Goal: Information Seeking & Learning: Compare options

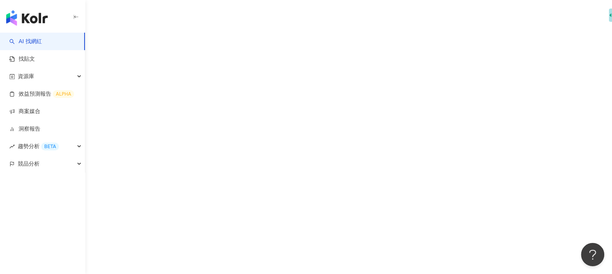
scroll to position [1, 0]
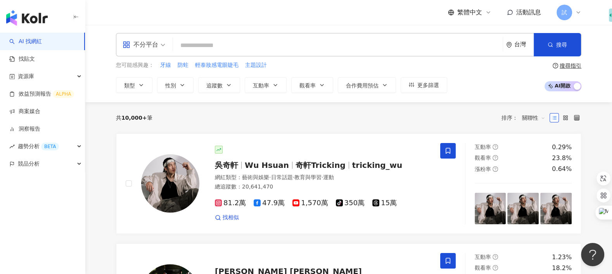
click at [289, 42] on input "search" at bounding box center [338, 45] width 324 height 15
click at [581, 11] on icon at bounding box center [578, 12] width 6 height 6
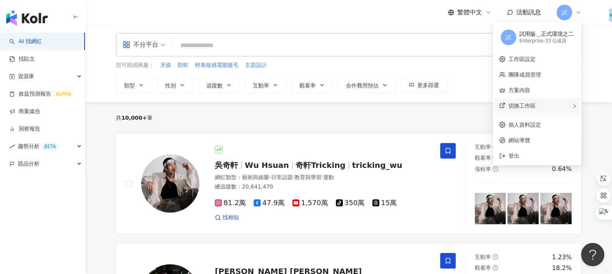
click at [564, 105] on div "切換工作區" at bounding box center [537, 106] width 85 height 16
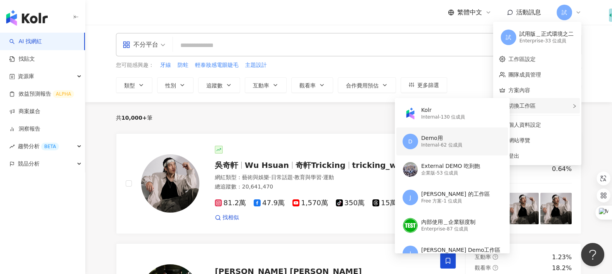
click at [457, 139] on div "Demo用" at bounding box center [441, 138] width 41 height 8
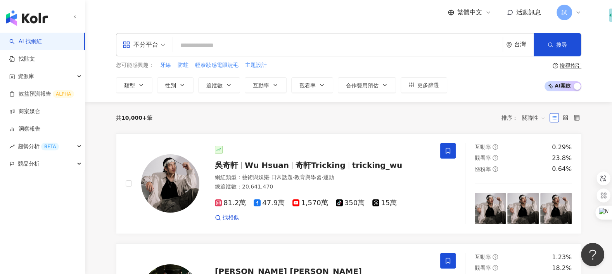
scroll to position [0, 0]
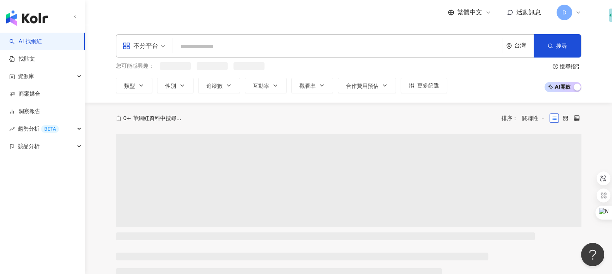
click at [330, 48] on input "search" at bounding box center [338, 46] width 324 height 15
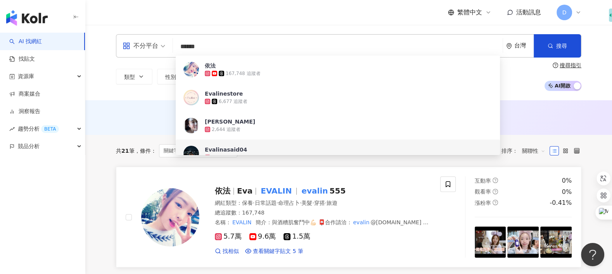
type input "******"
click at [208, 178] on div "依法 Eva EVALIN evalin 555 網紅類型 ： 保養 · 日常話題 · 命理占卜 · 美髮 · 穿搭 · 旅遊 總追蹤數 ： 167,748 …" at bounding box center [283, 216] width 315 height 81
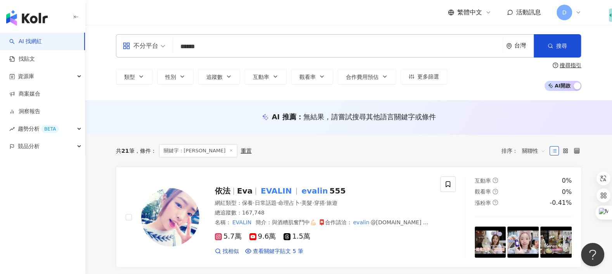
drag, startPoint x: 205, startPoint y: 44, endPoint x: 146, endPoint y: 44, distance: 58.6
click at [146, 44] on div "不分平台 ****** 台灣 搜尋 072b292f-7d45-409e-809a-de4cbf95ac00 32f11e94-3bc3-495e-a77c-…" at bounding box center [349, 45] width 466 height 23
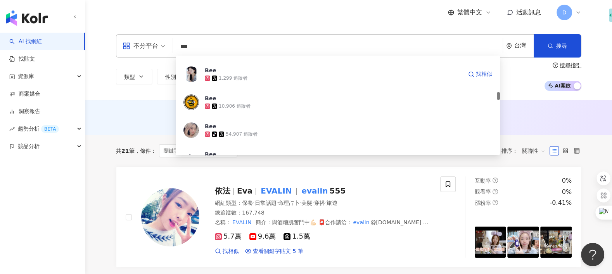
scroll to position [442, 0]
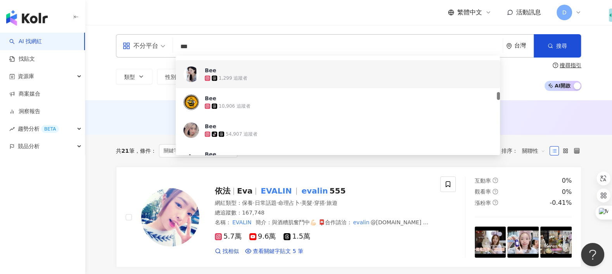
type input "***"
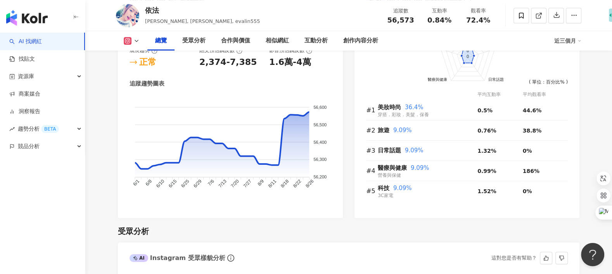
scroll to position [286, 0]
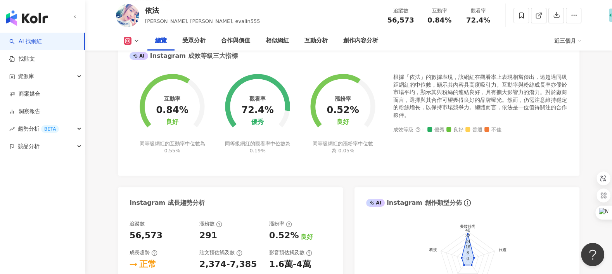
click at [42, 41] on link "AI 找網紅" at bounding box center [25, 42] width 33 height 8
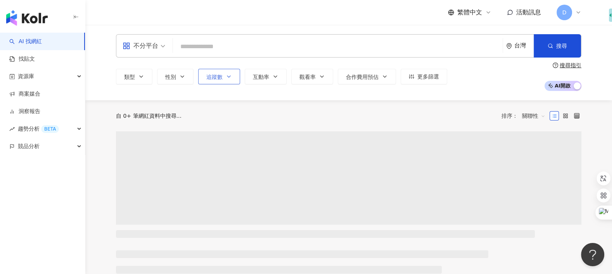
click at [215, 76] on div "類型 性別 追蹤數 互動率 觀看率 合作費用預估 更多篩選" at bounding box center [281, 77] width 331 height 16
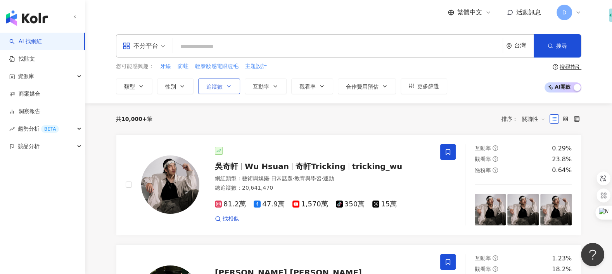
click at [229, 90] on button "追蹤數" at bounding box center [219, 86] width 42 height 16
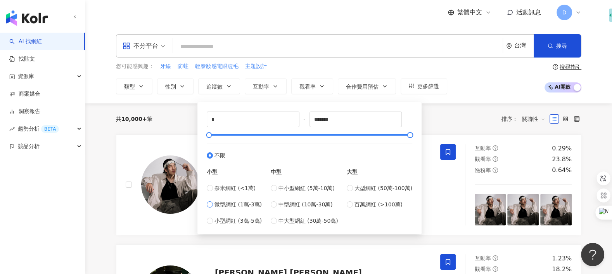
click at [247, 204] on span "微型網紅 (1萬-3萬)" at bounding box center [238, 204] width 47 height 9
type input "*****"
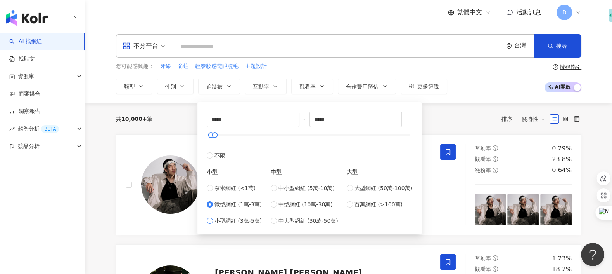
click at [246, 222] on span "小型網紅 (3萬-5萬)" at bounding box center [238, 220] width 47 height 9
type input "*****"
click at [442, 122] on div "共 10,000+ 筆 排序： 關聯性" at bounding box center [349, 119] width 466 height 12
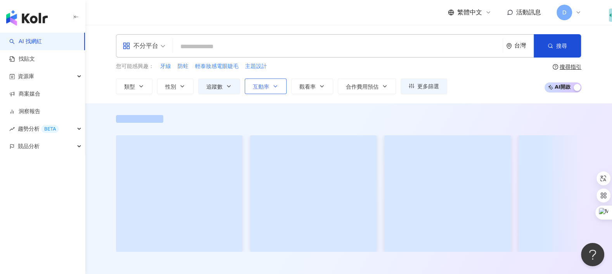
click at [270, 85] on button "互動率" at bounding box center [266, 86] width 42 height 16
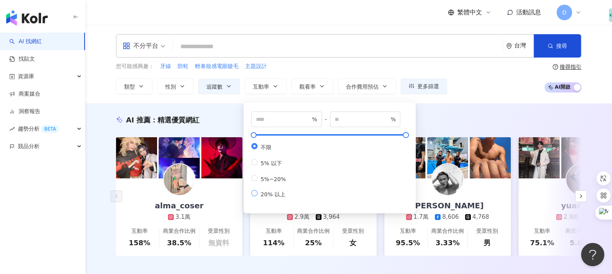
click at [277, 197] on span "20% 以上" at bounding box center [273, 194] width 31 height 6
type input "**"
click at [321, 85] on icon "button" at bounding box center [322, 86] width 6 height 6
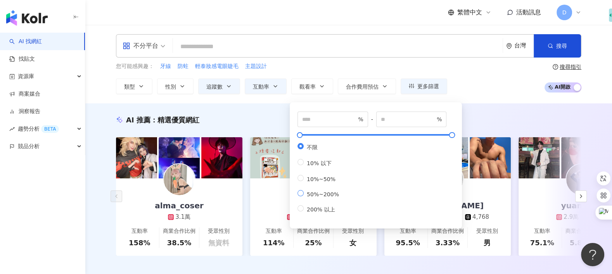
click at [333, 197] on span "50%~200%" at bounding box center [323, 194] width 38 height 6
type input "**"
type input "***"
click at [272, 89] on button "互動率" at bounding box center [266, 86] width 42 height 16
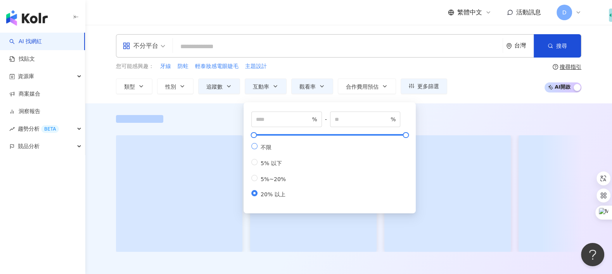
click at [269, 145] on label "不限" at bounding box center [270, 147] width 38 height 8
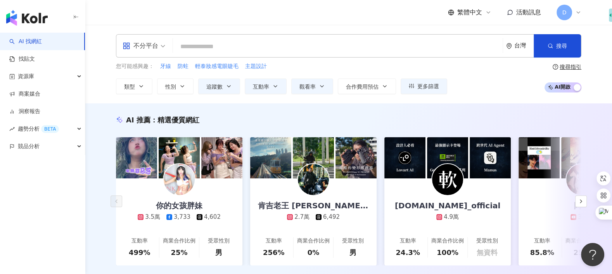
click at [451, 103] on div "AI 推薦 ： 精選優質網紅 你的女孩胖妹 3.5萬 3,733 4,602 互動率 499% 商業合作比例 25% 受眾性別 男 肯吉老王 Kenji Wa…" at bounding box center [348, 198] width 527 height 190
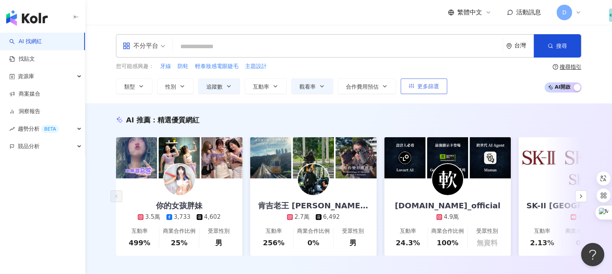
click at [427, 85] on span "更多篩選" at bounding box center [429, 86] width 22 height 6
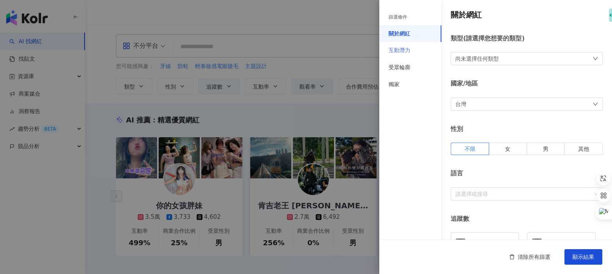
click at [412, 56] on div "互動潛力" at bounding box center [411, 50] width 62 height 17
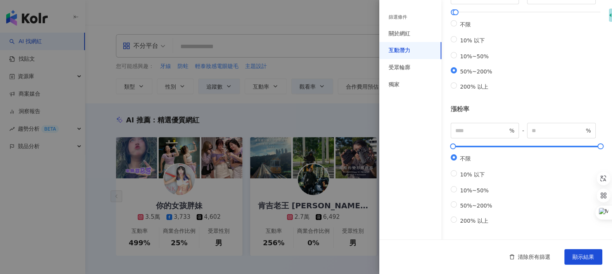
scroll to position [247, 0]
click at [481, 208] on label "50%~200%" at bounding box center [473, 204] width 45 height 7
type input "**"
type input "***"
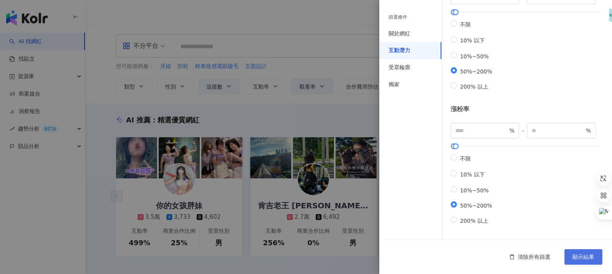
click at [584, 255] on span "顯示結果" at bounding box center [584, 256] width 22 height 6
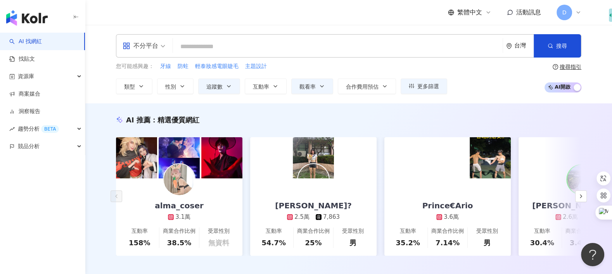
click at [147, 52] on div "不分平台" at bounding box center [141, 46] width 36 height 12
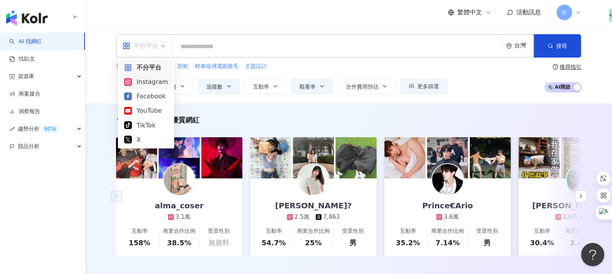
click at [146, 85] on div "Instagram" at bounding box center [146, 82] width 44 height 10
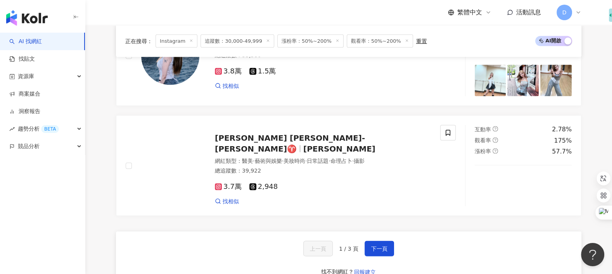
scroll to position [1428, 0]
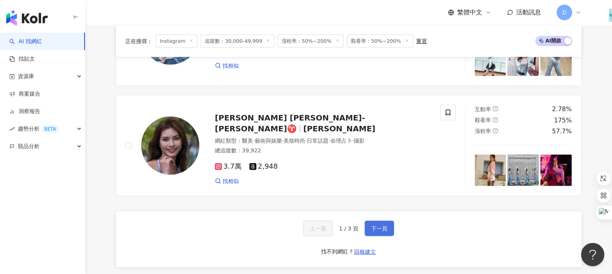
click at [383, 220] on button "下一頁" at bounding box center [379, 228] width 29 height 16
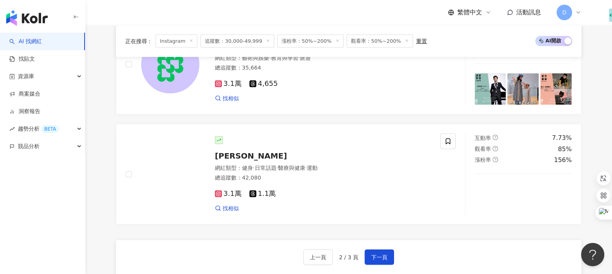
scroll to position [1520, 0]
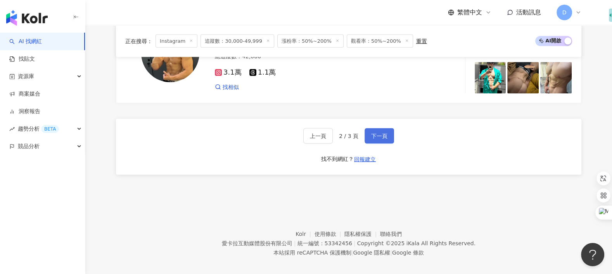
click at [371, 133] on button "下一頁" at bounding box center [379, 136] width 29 height 16
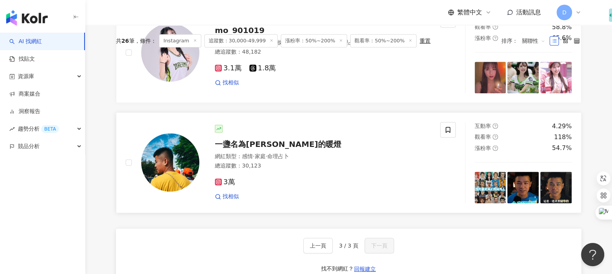
scroll to position [213, 0]
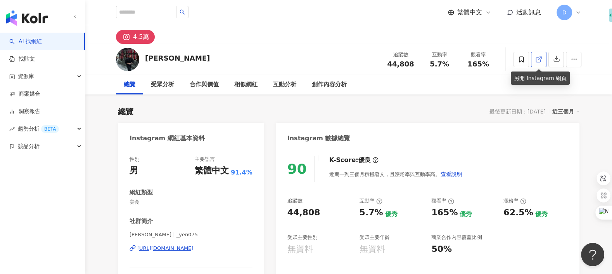
click at [541, 64] on link at bounding box center [539, 60] width 16 height 16
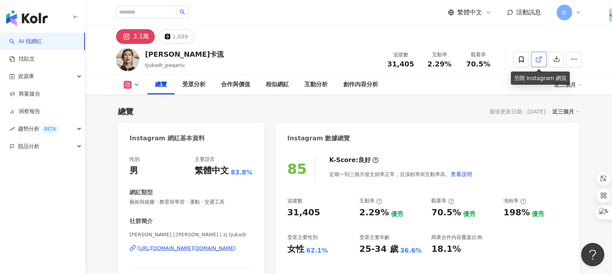
click at [537, 59] on icon at bounding box center [538, 59] width 7 height 7
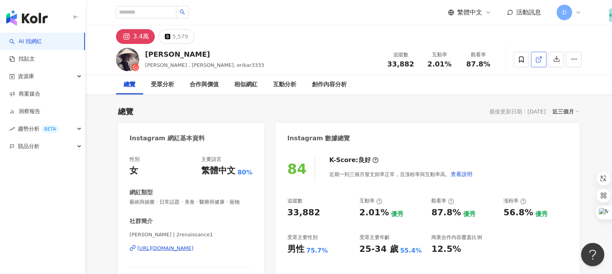
click at [539, 58] on icon at bounding box center [538, 59] width 7 height 7
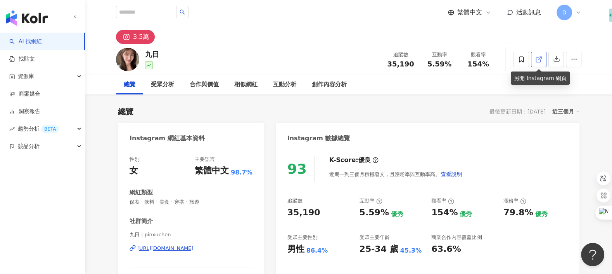
click at [544, 61] on link at bounding box center [539, 60] width 16 height 16
click at [42, 40] on link "AI 找網紅" at bounding box center [25, 42] width 33 height 8
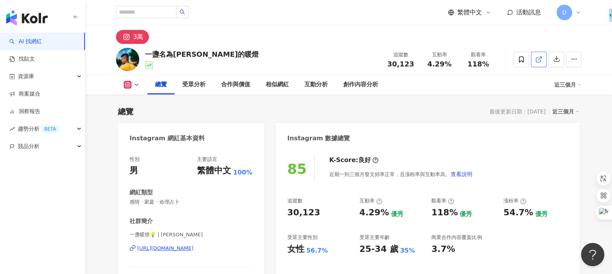
click at [540, 58] on line at bounding box center [540, 58] width 3 height 3
